Goal: Task Accomplishment & Management: Use online tool/utility

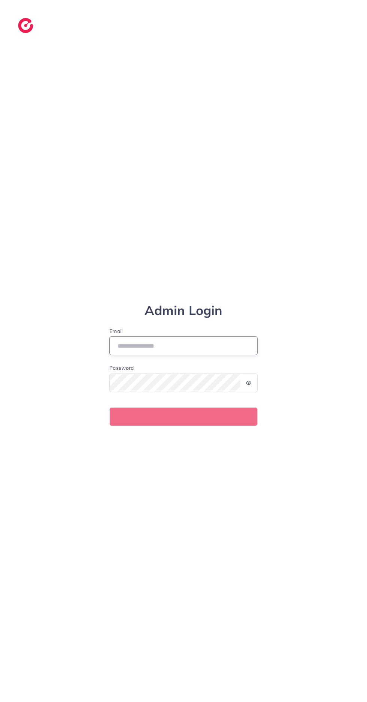
click at [235, 355] on input "Email" at bounding box center [183, 345] width 148 height 19
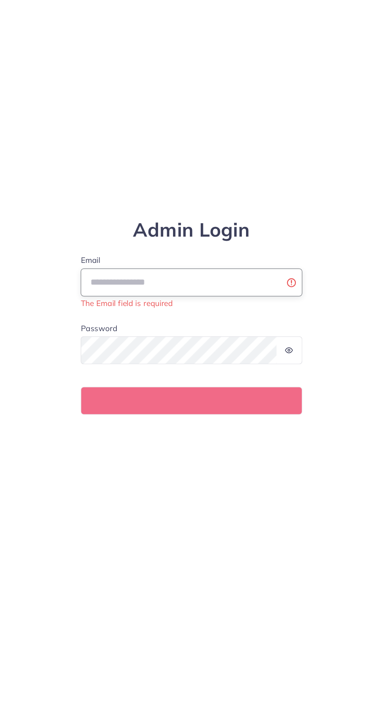
scroll to position [4, 0]
click at [234, 351] on input "Email" at bounding box center [183, 341] width 148 height 19
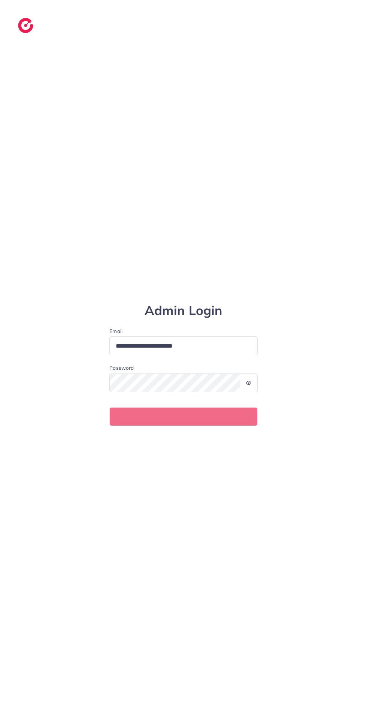
scroll to position [0, 0]
click at [243, 355] on input "**********" at bounding box center [183, 345] width 148 height 19
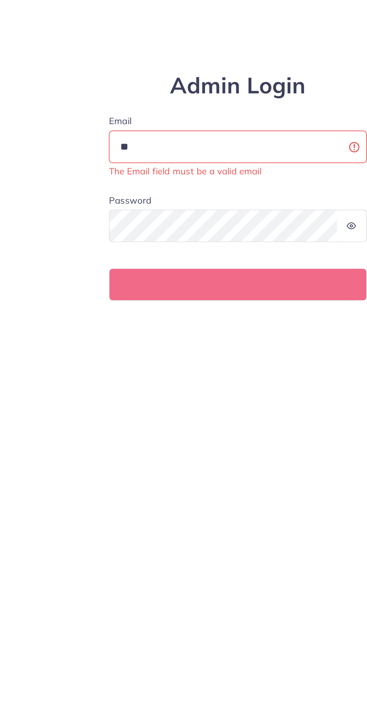
type input "*"
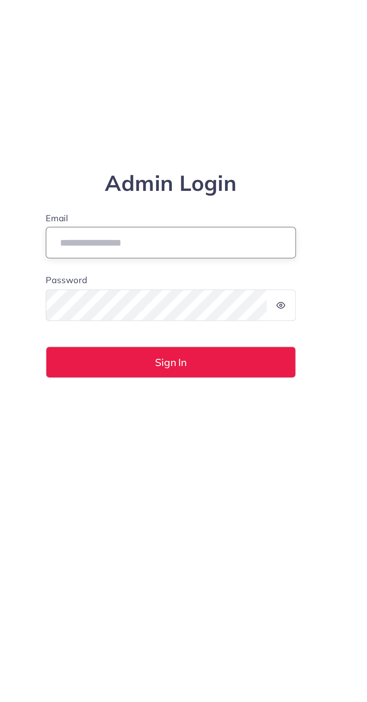
click at [240, 355] on input "Email" at bounding box center [183, 345] width 148 height 19
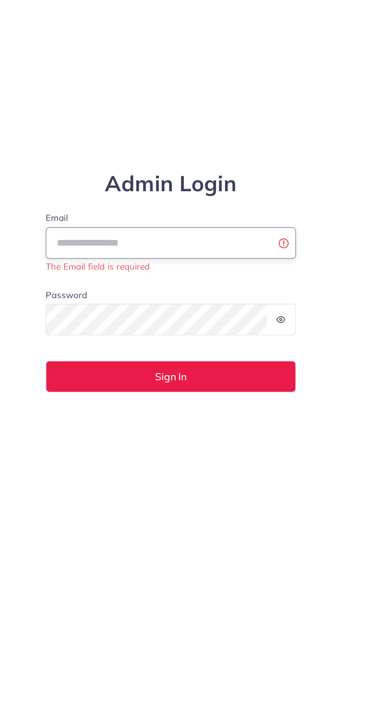
type input "**********"
click at [109, 411] on button "Sign In" at bounding box center [183, 420] width 148 height 19
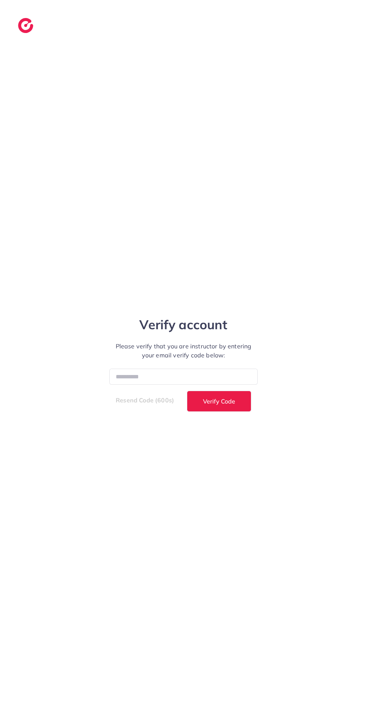
scroll to position [3, 0]
click at [132, 385] on input "number" at bounding box center [183, 376] width 148 height 16
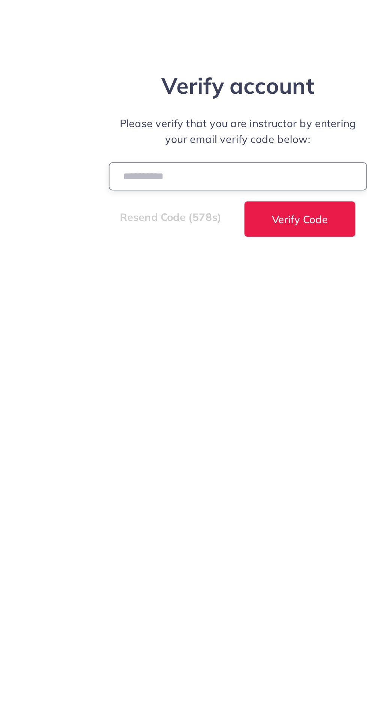
type input "******"
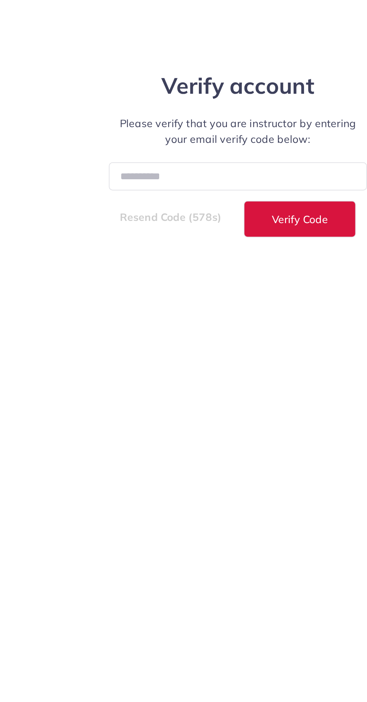
click at [231, 404] on span "Verify Code" at bounding box center [219, 401] width 32 height 6
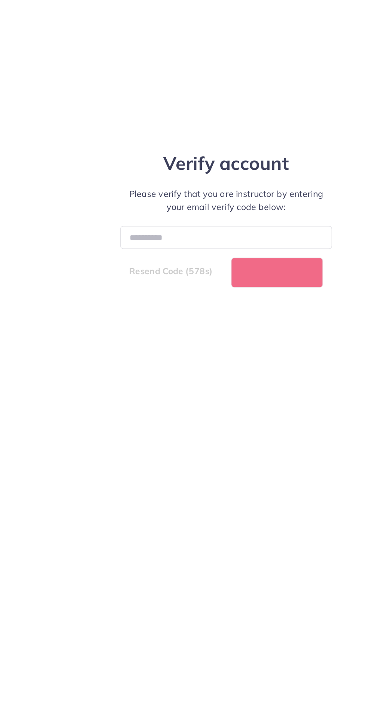
scroll to position [0, 0]
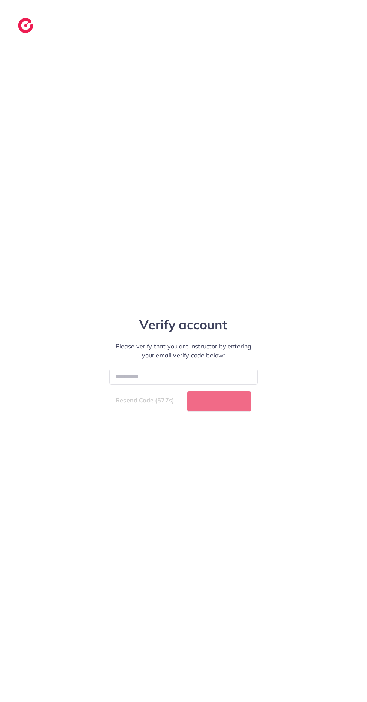
select select "*"
select select "****"
select select "*"
select select "****"
select select "*"
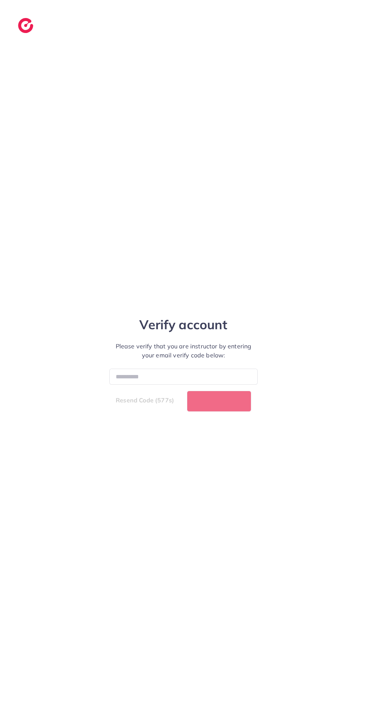
select select "****"
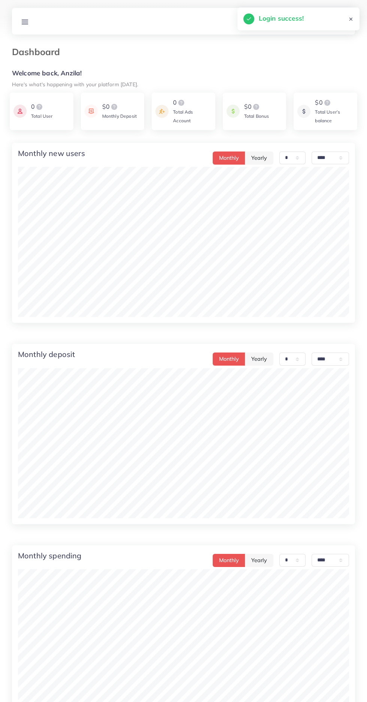
click at [25, 22] on line at bounding box center [25, 22] width 6 height 0
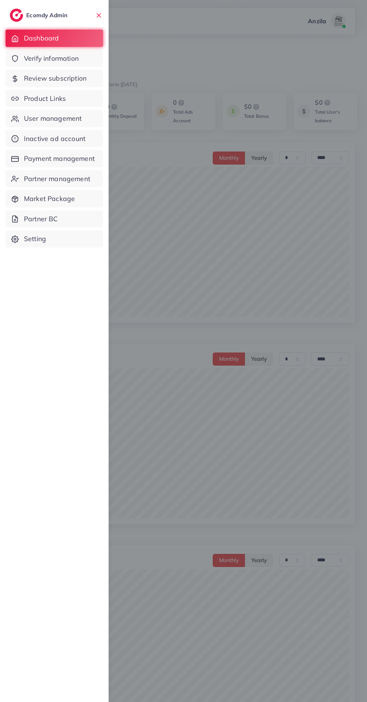
click at [35, 102] on span "Product Links" at bounding box center [45, 99] width 42 height 10
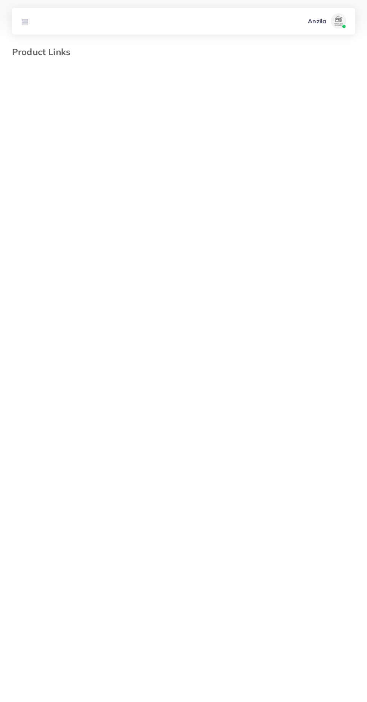
select select "*********"
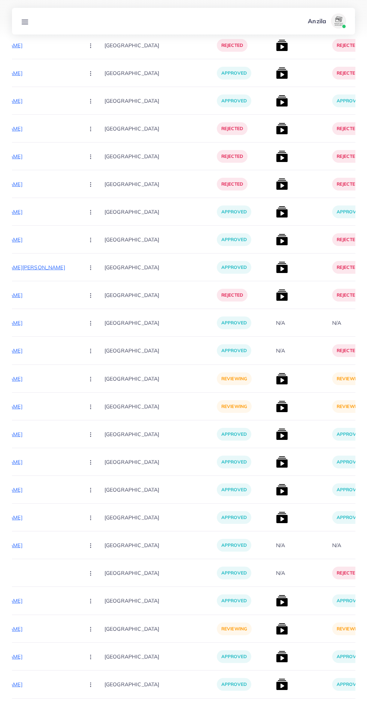
scroll to position [1994, 0]
click at [34, 379] on p "[URL][DOMAIN_NAME]" at bounding box center [22, 378] width 112 height 9
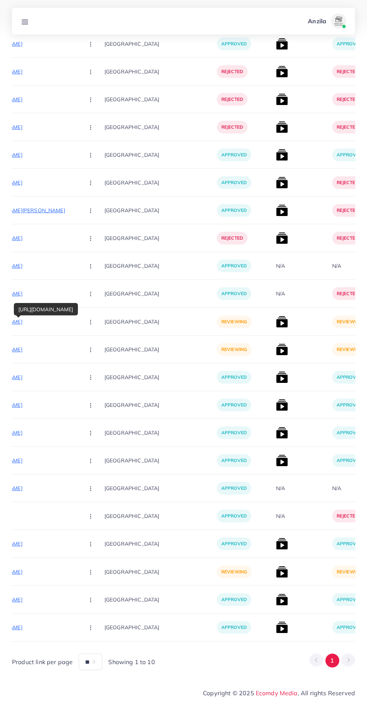
click at [35, 572] on p "[URL][DOMAIN_NAME]" at bounding box center [22, 571] width 112 height 9
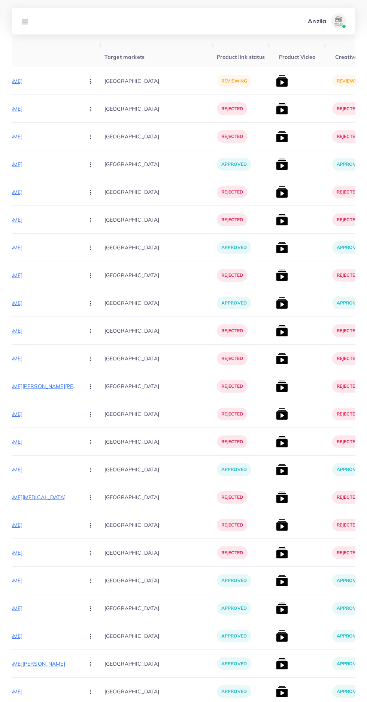
scroll to position [0, 0]
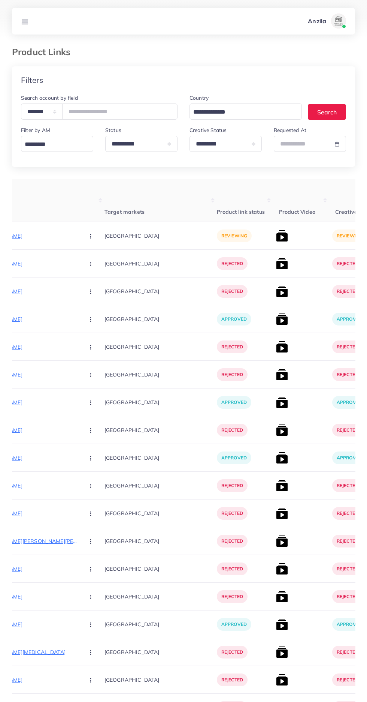
click at [36, 235] on p "[URL][DOMAIN_NAME]" at bounding box center [22, 235] width 112 height 9
click at [34, 237] on p "[URL][DOMAIN_NAME]" at bounding box center [22, 235] width 112 height 9
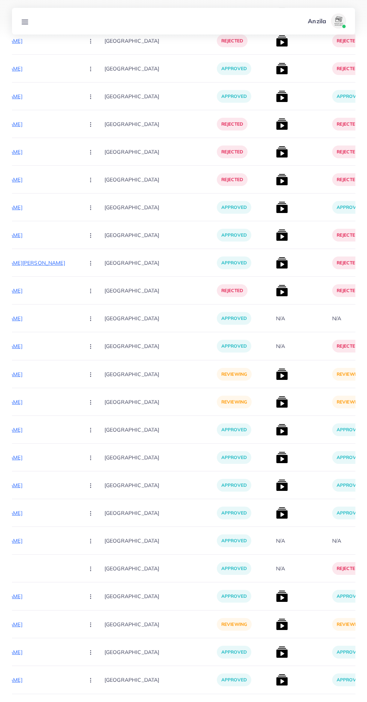
scroll to position [2051, 0]
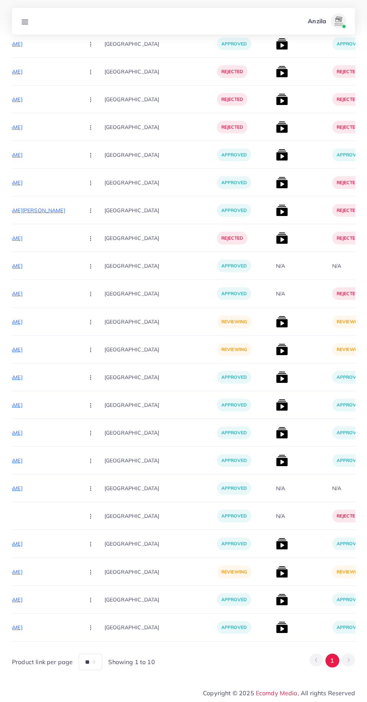
click at [276, 574] on img at bounding box center [282, 572] width 12 height 12
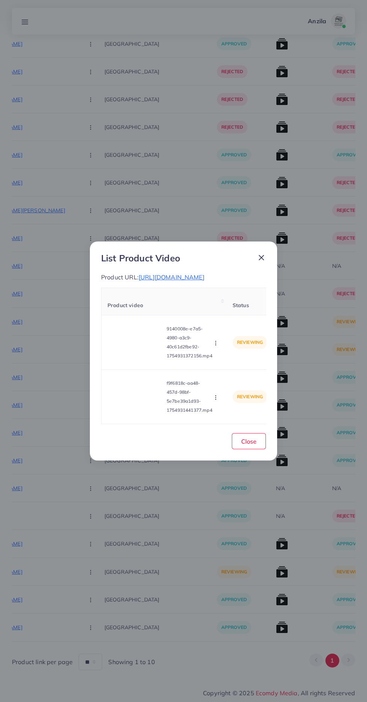
click at [138, 359] on video at bounding box center [136, 342] width 56 height 34
click at [127, 359] on div at bounding box center [136, 342] width 56 height 34
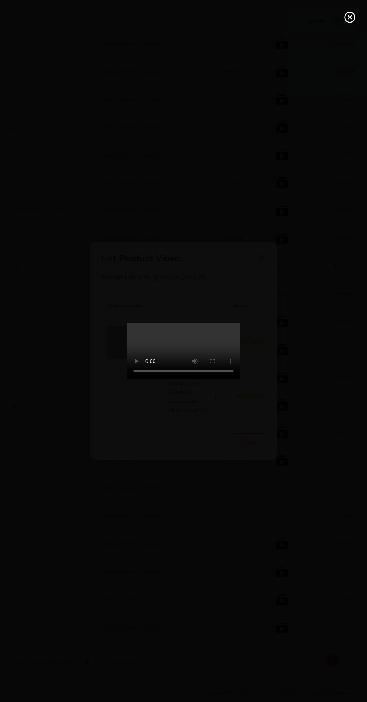
click at [359, 24] on div at bounding box center [183, 351] width 367 height 702
click at [349, 21] on icon at bounding box center [350, 17] width 12 height 12
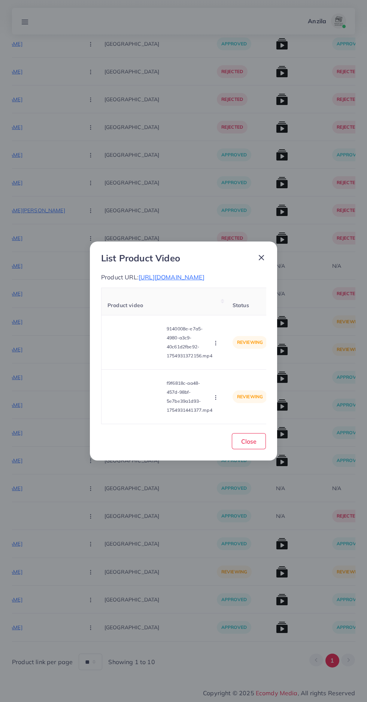
click at [205, 273] on span "[URL][DOMAIN_NAME]" at bounding box center [172, 276] width 66 height 7
click at [249, 445] on span "Close" at bounding box center [248, 440] width 15 height 7
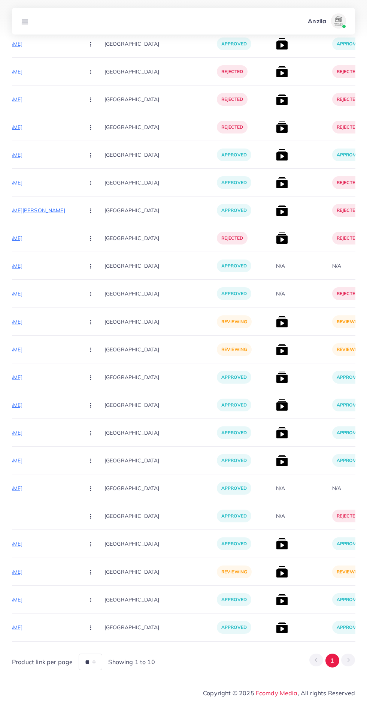
click at [37, 576] on p "[URL][DOMAIN_NAME]" at bounding box center [22, 571] width 112 height 9
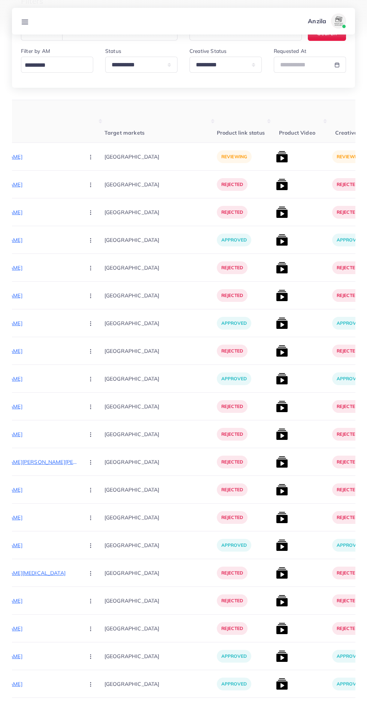
scroll to position [0, 0]
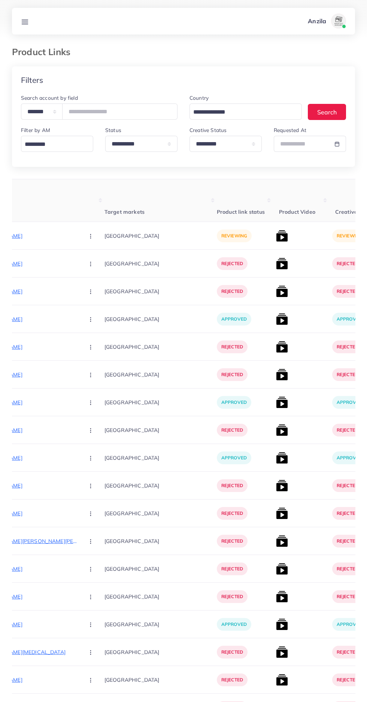
click at [24, 218] on th "Product Links" at bounding box center [35, 200] width 139 height 43
click at [32, 240] on p "[URL][DOMAIN_NAME]" at bounding box center [22, 235] width 112 height 9
